Goal: Communication & Community: Participate in discussion

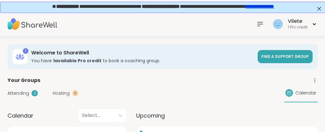
click at [256, 22] on icon at bounding box center [259, 23] width 7 height 7
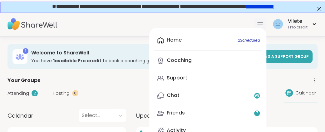
click at [258, 22] on div "Home 2 Scheduled Coaching Support Chat 99 Friends 7 Activity Host Vilete 1 Pro …" at bounding box center [286, 24] width 64 height 15
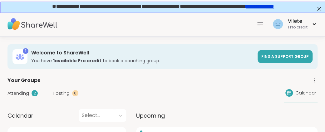
drag, startPoint x: 326, startPoint y: 14, endPoint x: 319, endPoint y: 0, distance: 15.6
click at [274, 59] on span "Find a support group" at bounding box center [284, 57] width 47 height 6
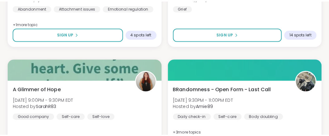
scroll to position [1377, 0]
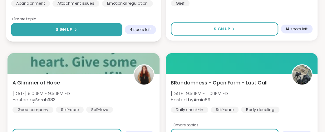
click at [80, 36] on button "Sign Up" at bounding box center [66, 29] width 111 height 13
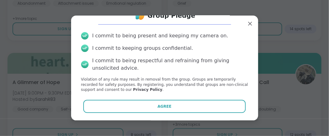
scroll to position [46, 0]
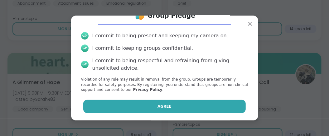
click at [161, 104] on span "Agree" at bounding box center [164, 107] width 14 height 6
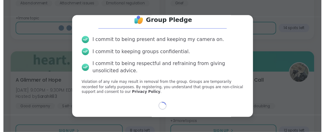
scroll to position [41, 0]
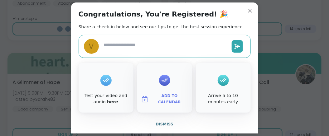
type textarea "*"
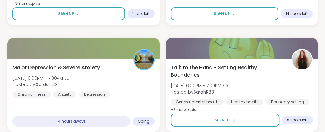
scroll to position [703, 0]
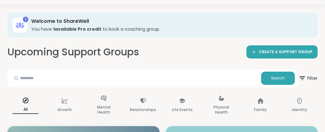
scroll to position [0, 0]
